Goal: Task Accomplishment & Management: Manage account settings

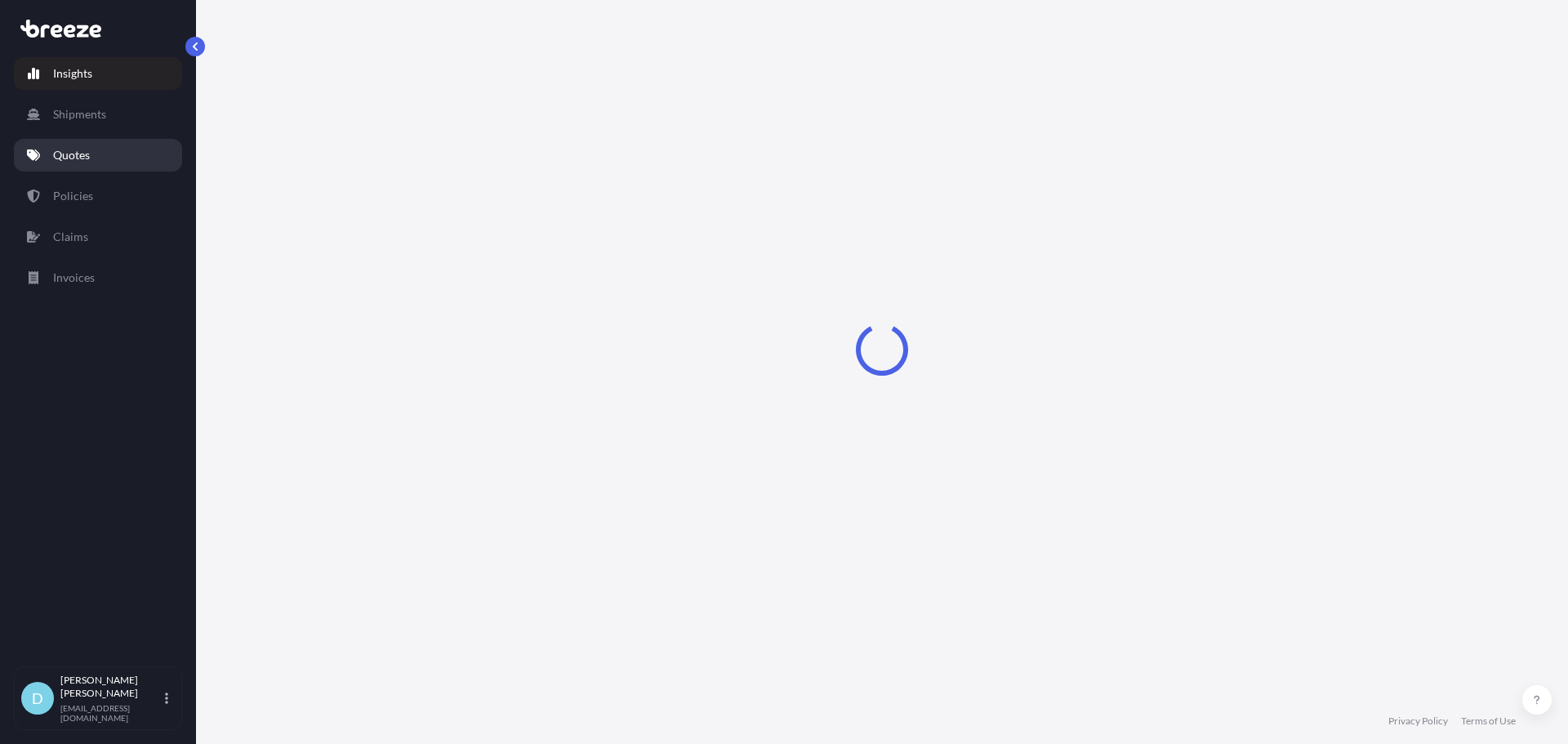
click at [72, 154] on p "Quotes" at bounding box center [72, 155] width 37 height 17
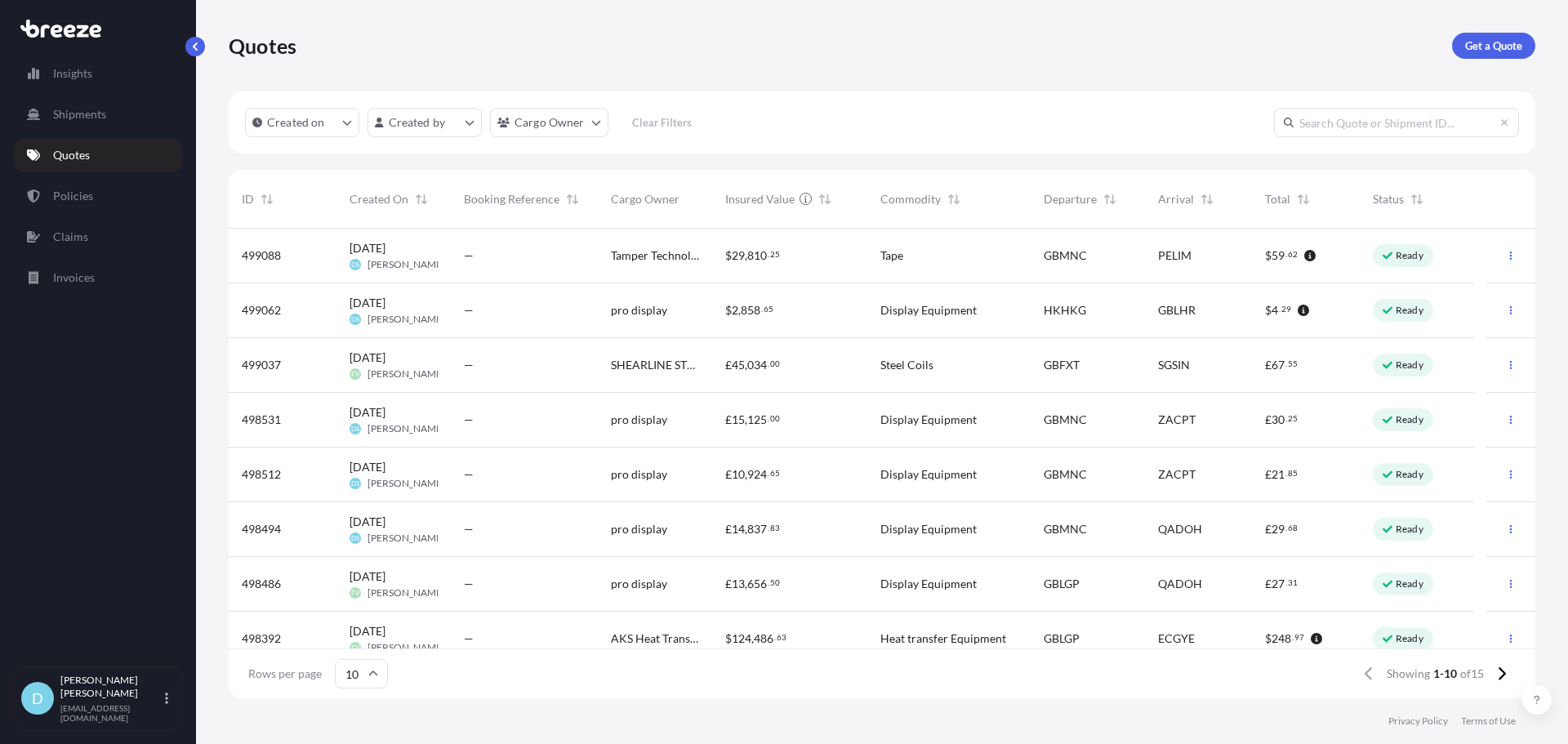
click at [1506, 251] on icon "button" at bounding box center [1511, 256] width 10 height 10
click at [1430, 264] on p "Edit quote" at bounding box center [1419, 259] width 53 height 17
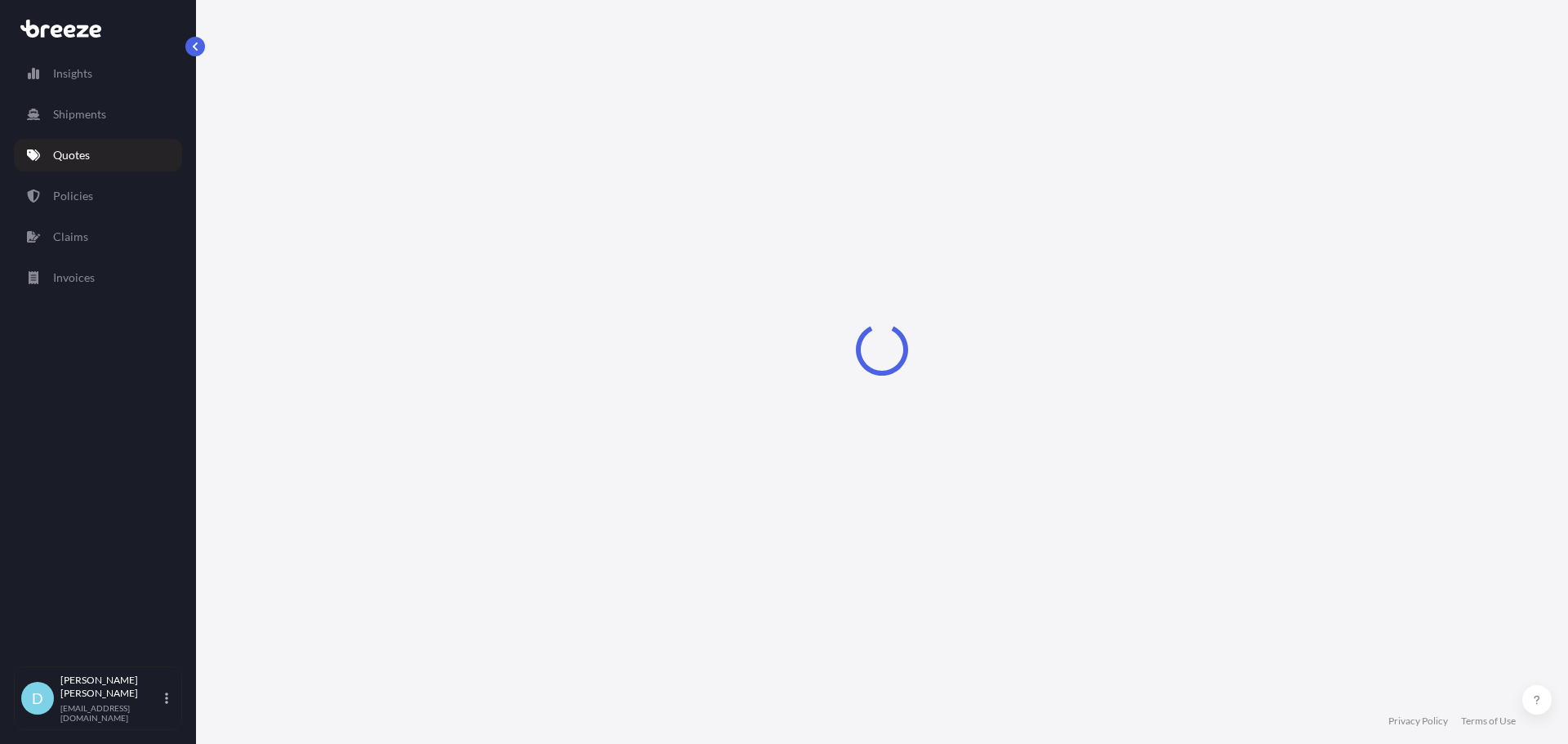
select select "Road"
select select "Air"
select select "1"
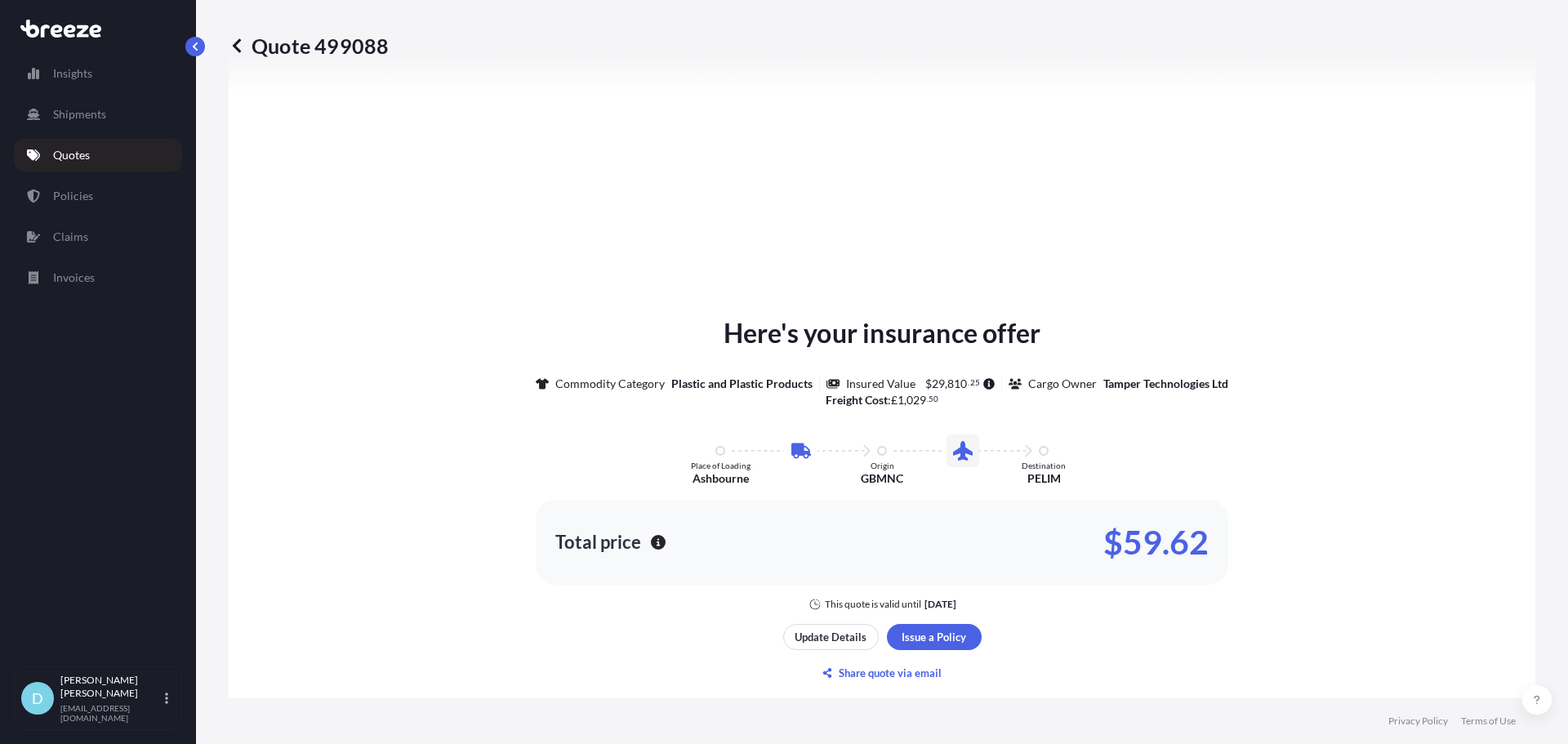
scroll to position [639, 0]
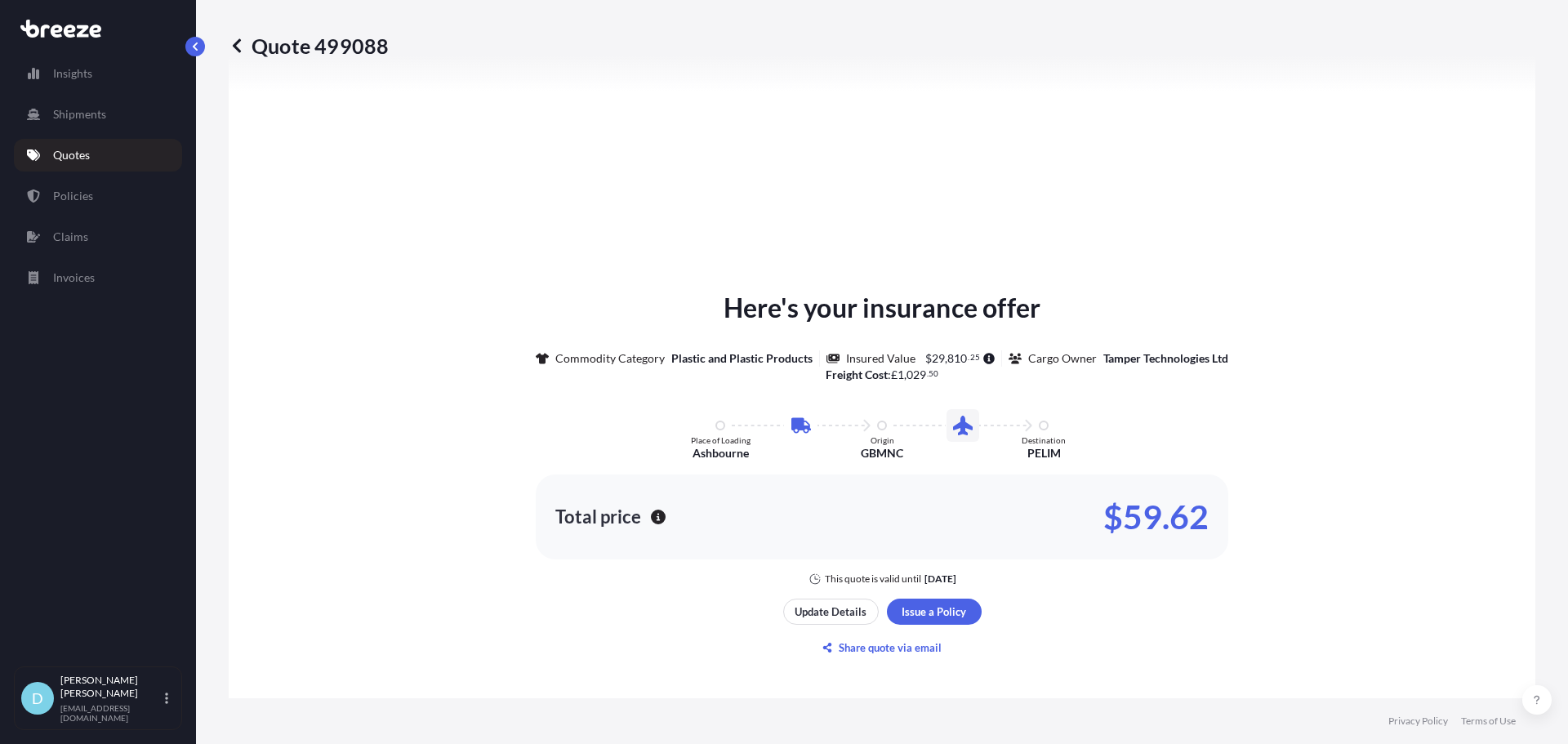
click at [841, 625] on div "Update Details Issue a Policy Share quote via email" at bounding box center [883, 630] width 199 height 62
click at [832, 612] on p "Update Details" at bounding box center [831, 612] width 72 height 17
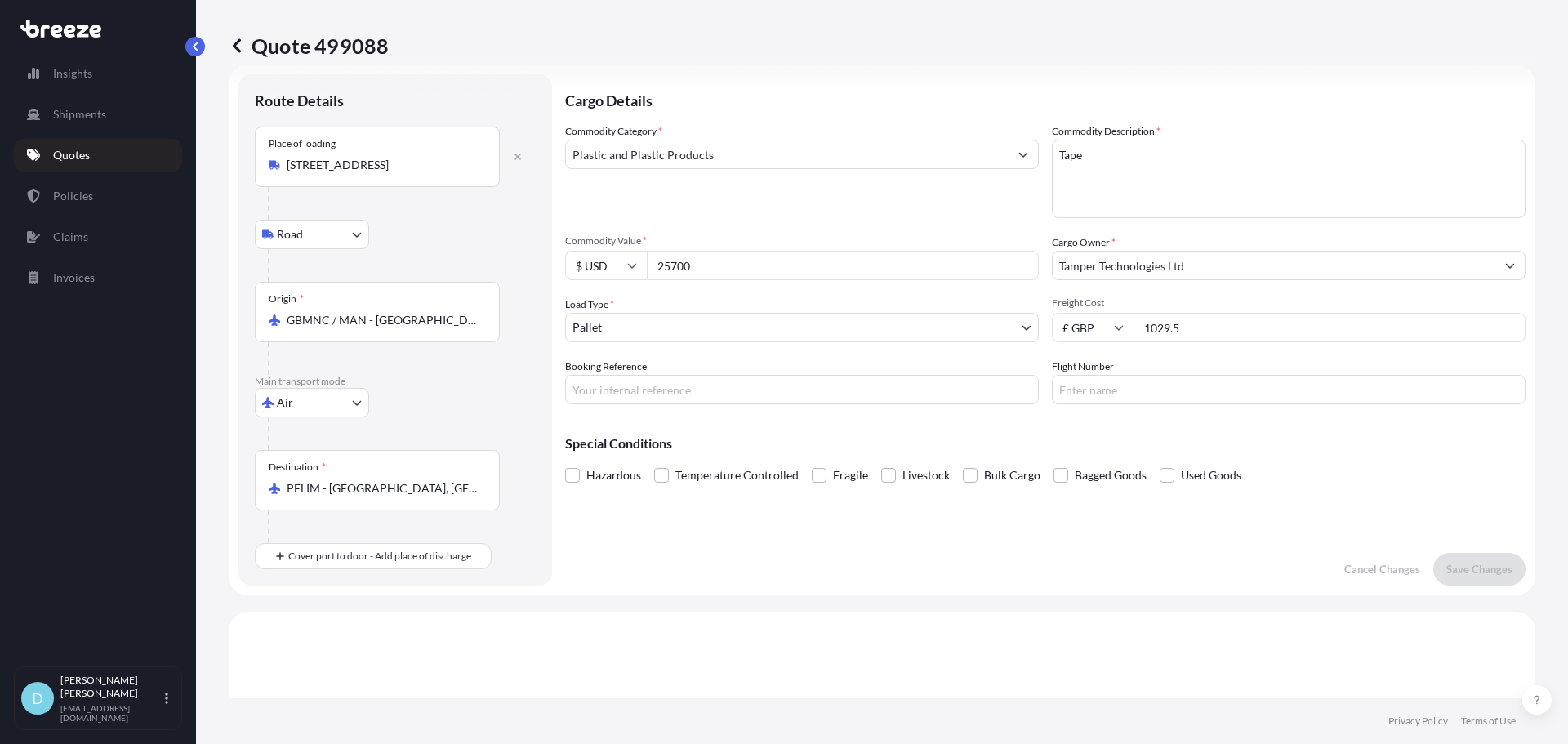
scroll to position [26, 0]
click at [730, 275] on input "25700" at bounding box center [843, 266] width 392 height 29
drag, startPoint x: 1262, startPoint y: 317, endPoint x: 1014, endPoint y: 345, distance: 249.6
click at [1016, 344] on div "Commodity Category * Plastic and Plastic Products Commodity Description * Tape …" at bounding box center [1045, 265] width 960 height 281
type input "900"
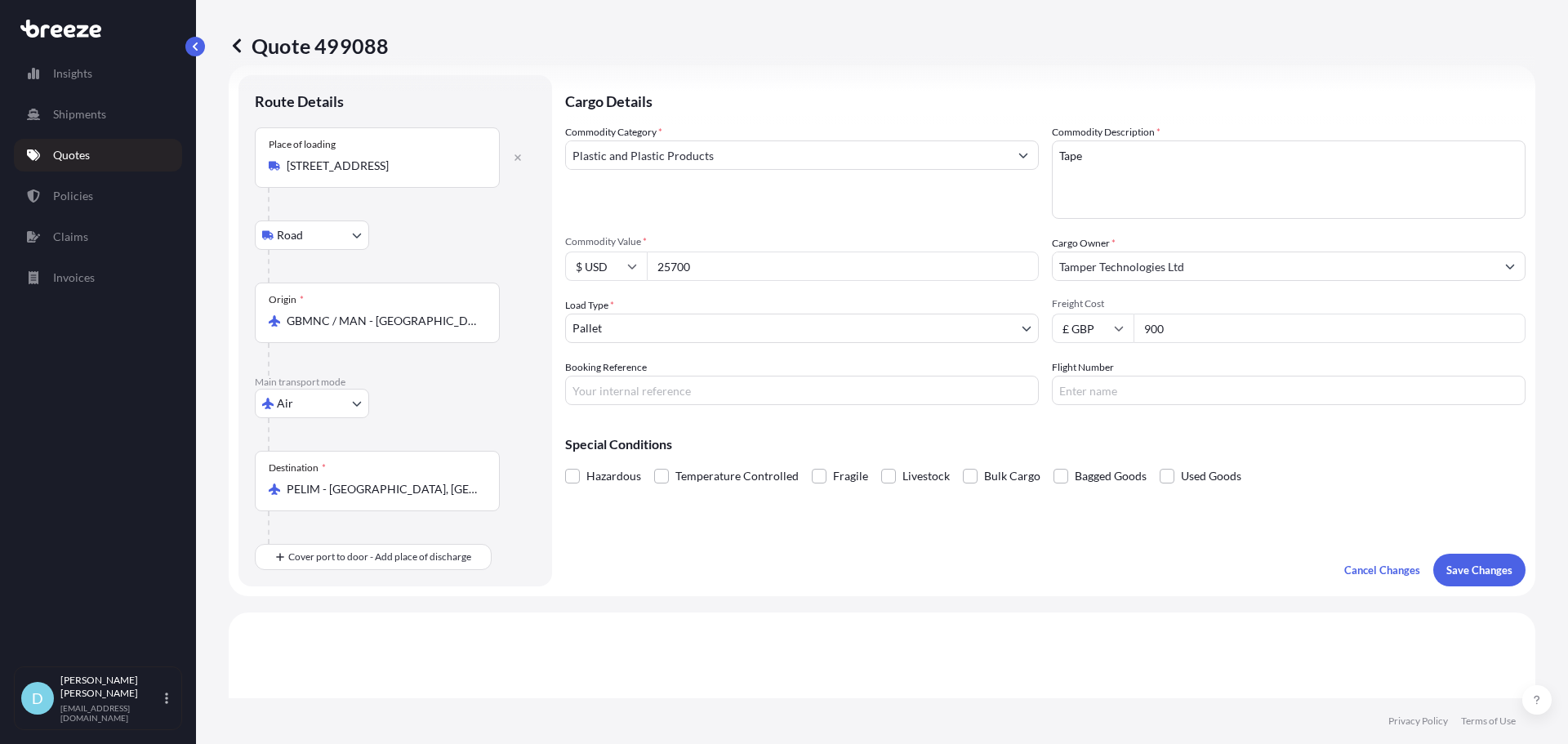
click at [1027, 424] on div "Special Conditions Hazardous Temperature Controlled Fragile Livestock Bulk Carg…" at bounding box center [1045, 453] width 960 height 70
click at [1464, 562] on p "Save Changes" at bounding box center [1479, 570] width 66 height 17
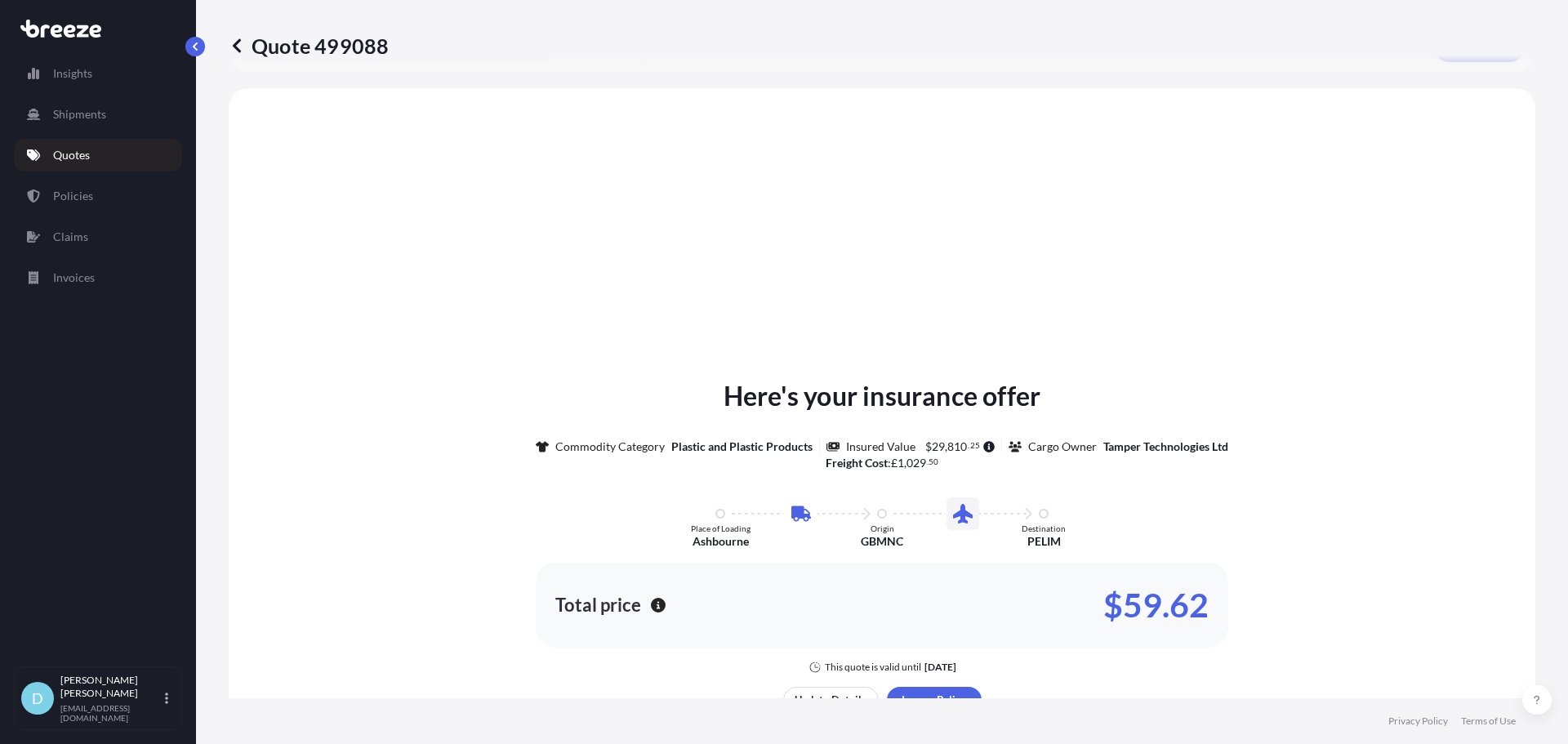
scroll to position [557, 0]
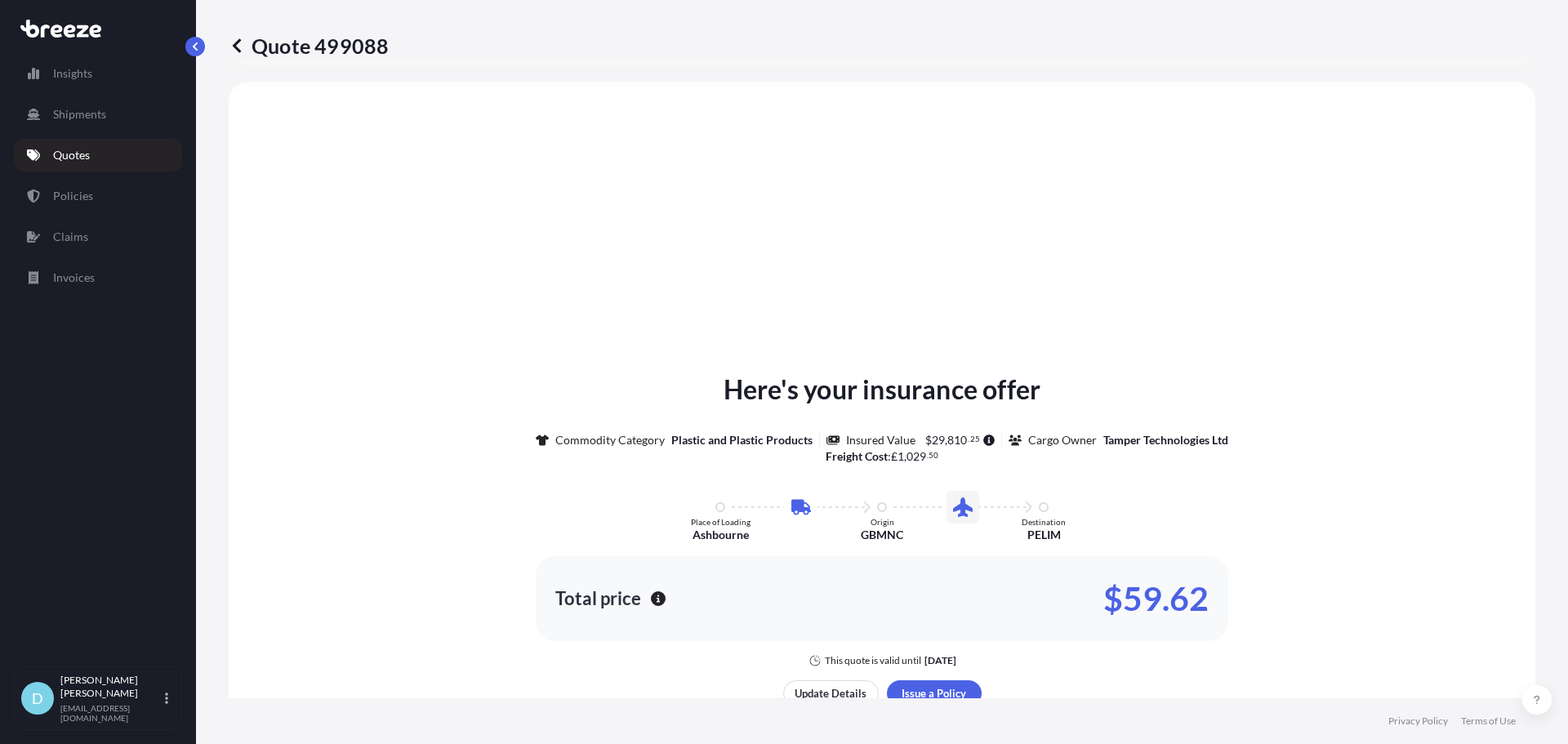
select select "Road"
select select "Air"
select select "1"
